Goal: Information Seeking & Learning: Learn about a topic

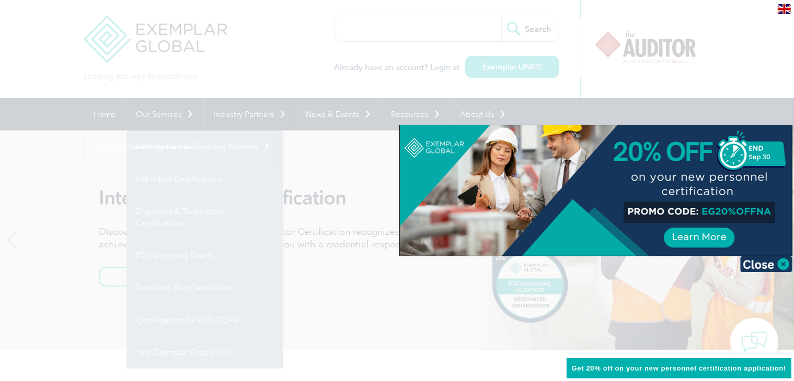
click at [704, 40] on div at bounding box center [397, 190] width 794 height 381
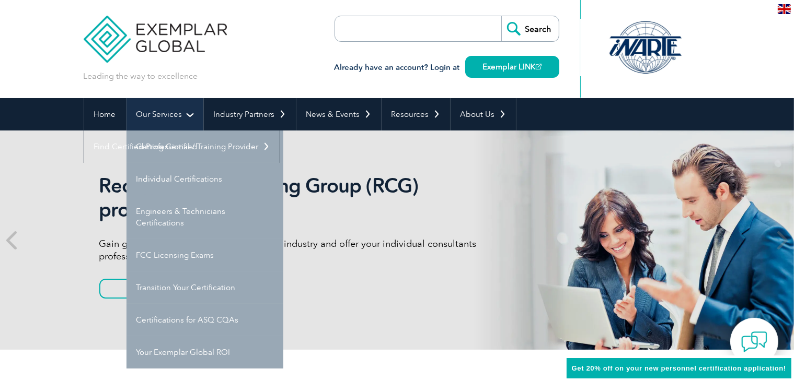
click at [178, 113] on link "Our Services" at bounding box center [164, 114] width 77 height 32
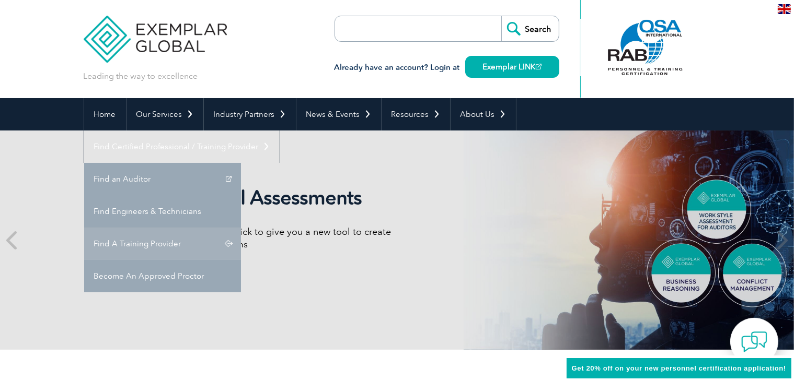
click at [241, 228] on link "Find A Training Provider" at bounding box center [162, 244] width 157 height 32
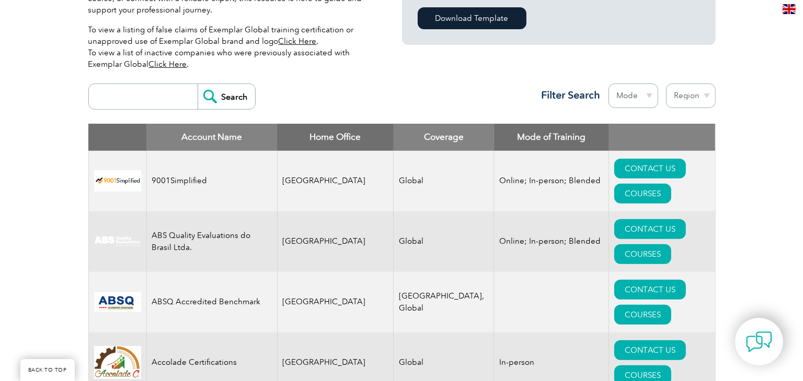
scroll to position [332, 0]
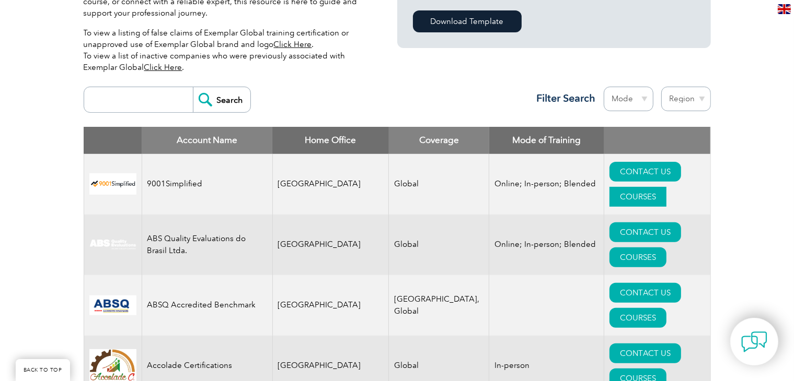
click at [659, 187] on link "COURSES" at bounding box center [637, 197] width 57 height 20
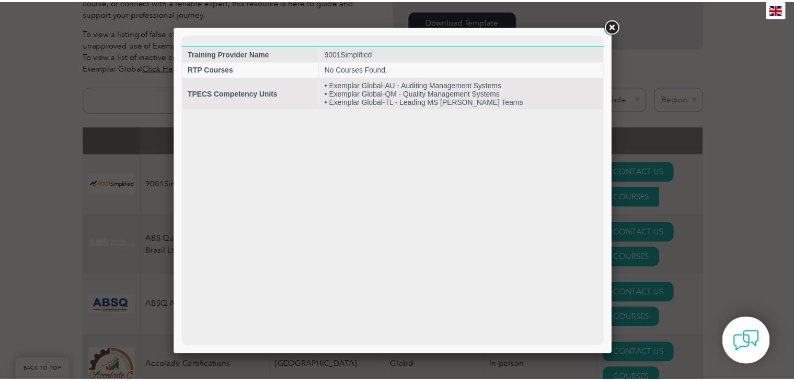
scroll to position [0, 0]
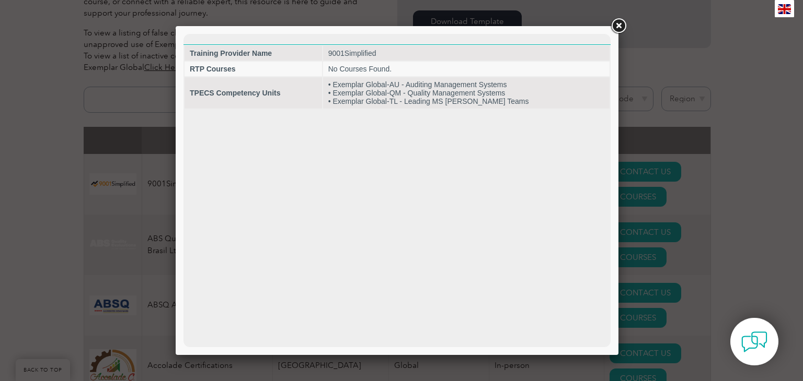
click at [615, 26] on link at bounding box center [618, 26] width 19 height 19
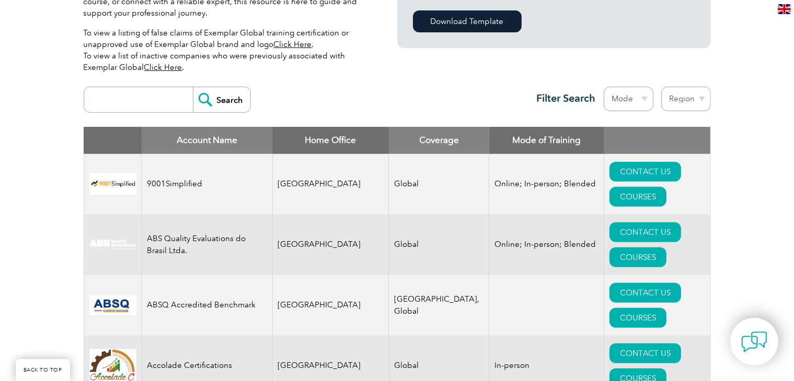
click at [633, 98] on select "Mode Online In-person Blended" at bounding box center [629, 99] width 50 height 25
select select "Online"
click at [604, 87] on select "Mode Online In-person Blended" at bounding box center [629, 99] width 50 height 25
click at [684, 98] on select "Region Australia Bahrain Bangladesh Brazil Canada Colombia Dominican Republic E…" at bounding box center [686, 99] width 50 height 25
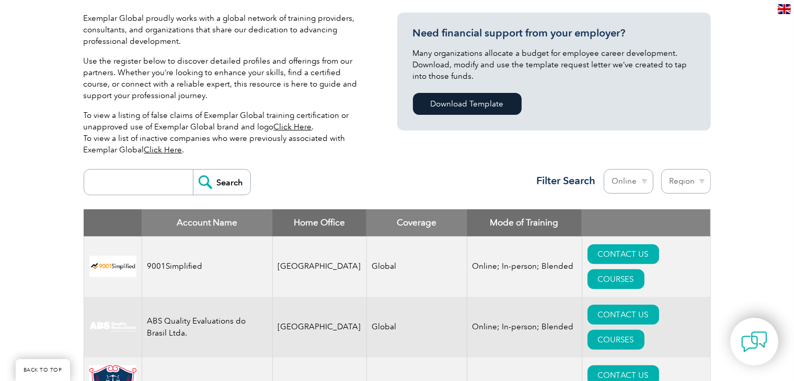
scroll to position [261, 0]
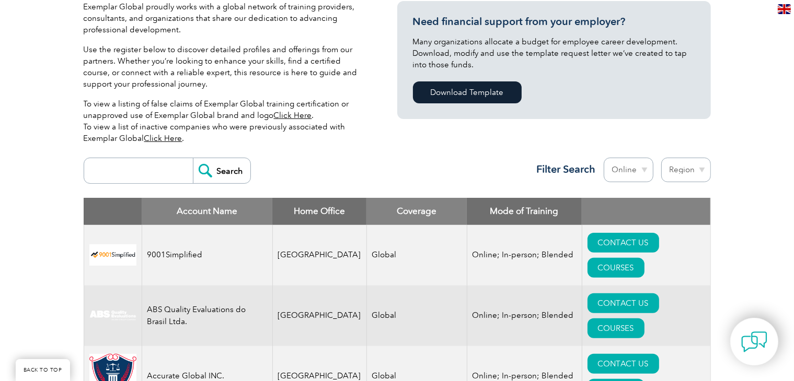
click at [686, 161] on select "Region Australia Bahrain Bangladesh Brazil Canada Colombia Dominican Republic E…" at bounding box center [686, 170] width 50 height 25
select select "[GEOGRAPHIC_DATA]"
click at [661, 158] on select "Region Australia Bahrain Bangladesh Brazil Canada Colombia Dominican Republic E…" at bounding box center [686, 170] width 50 height 25
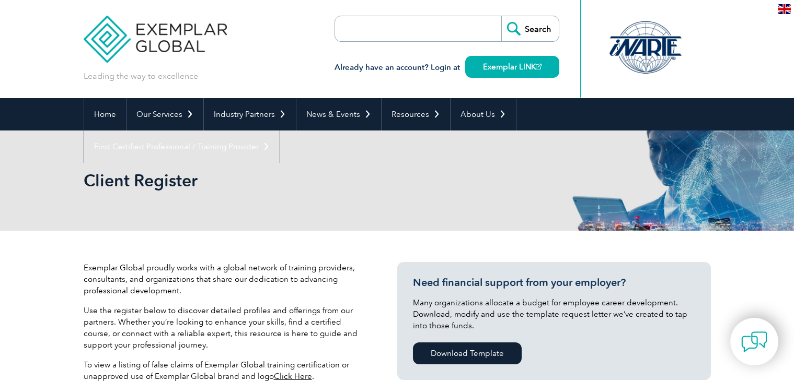
select select "[GEOGRAPHIC_DATA]"
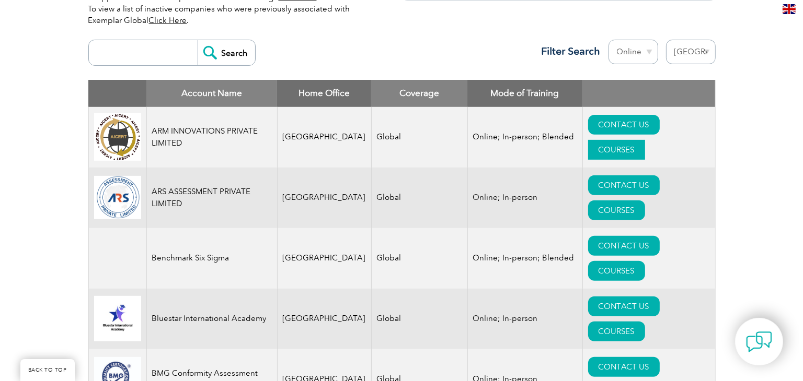
scroll to position [374, 0]
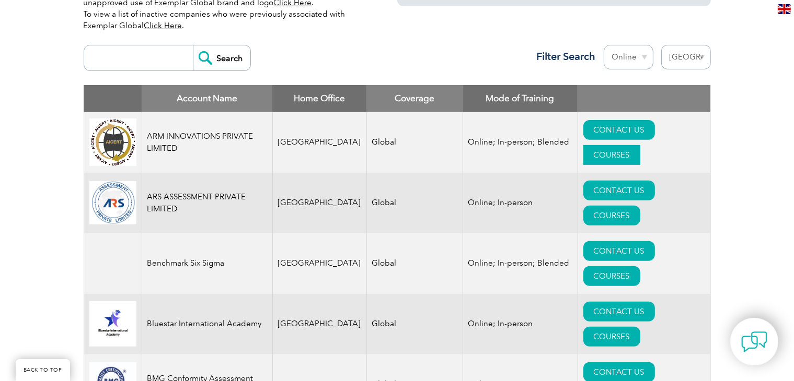
click at [640, 145] on link "COURSES" at bounding box center [611, 155] width 57 height 20
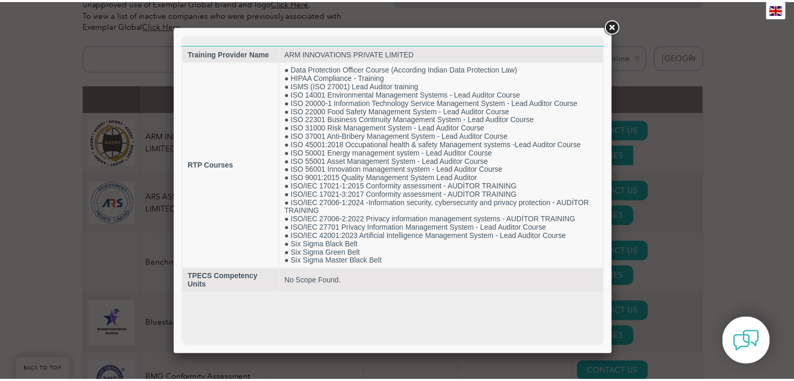
scroll to position [0, 0]
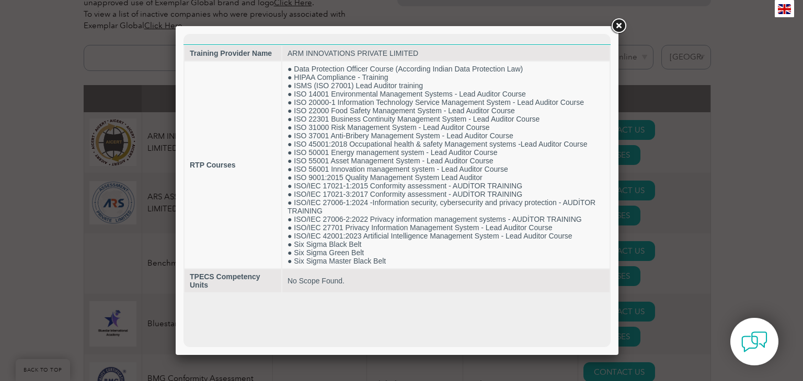
click at [619, 25] on link at bounding box center [618, 26] width 19 height 19
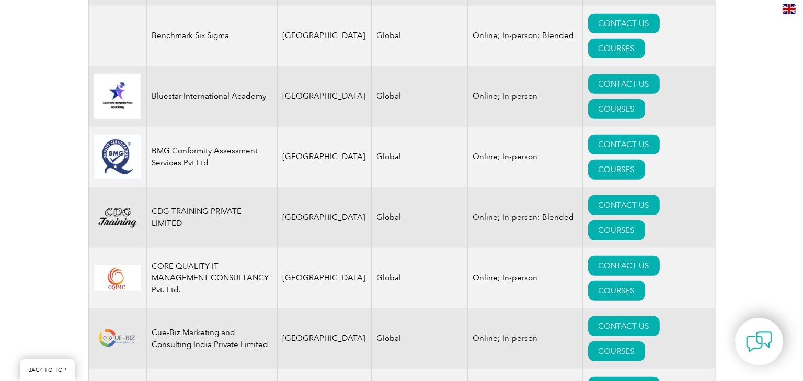
scroll to position [1165, 0]
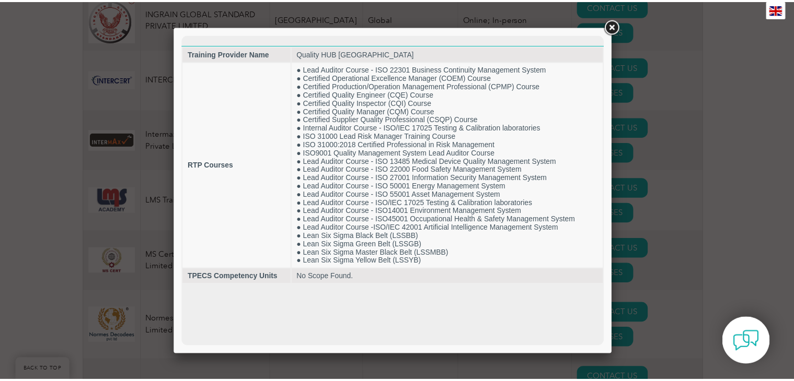
scroll to position [0, 0]
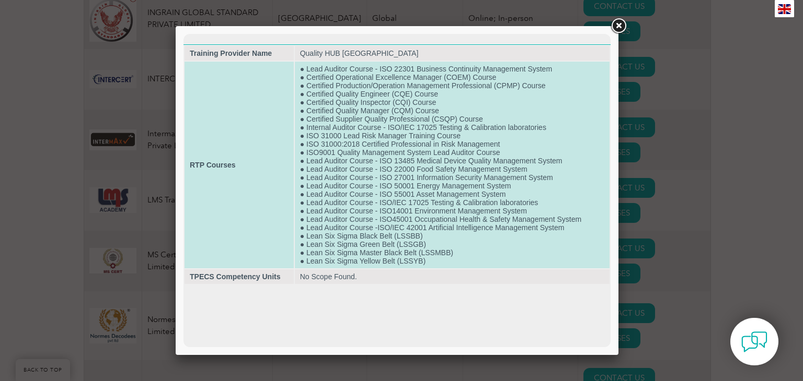
click at [387, 160] on td "● Lead Auditor Course - ISO 22301 Business Continuity Management System ● Certi…" at bounding box center [452, 165] width 315 height 207
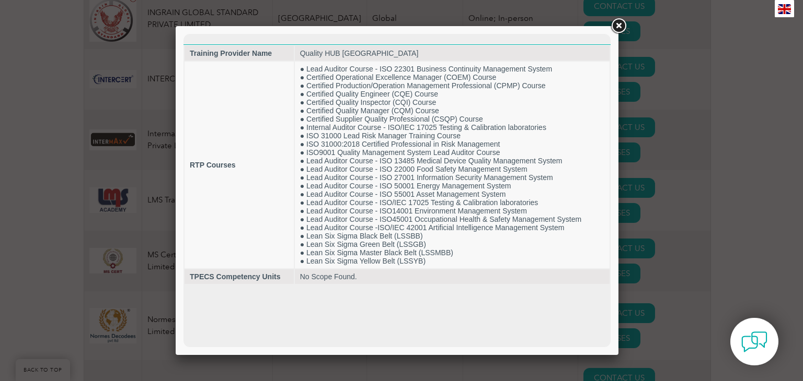
click at [140, 202] on div at bounding box center [401, 190] width 803 height 381
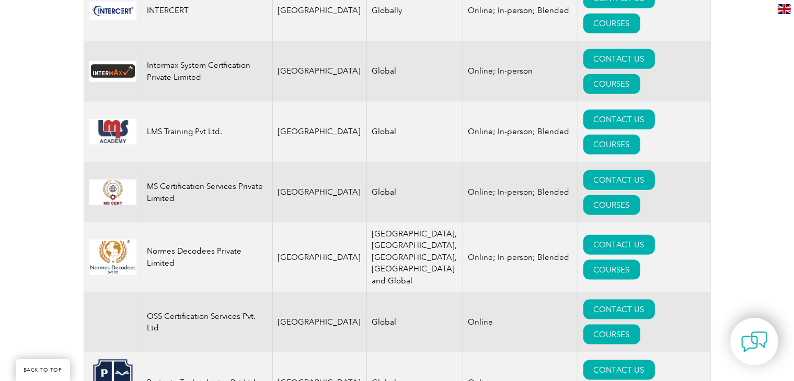
scroll to position [1815, 0]
